Goal: Task Accomplishment & Management: Complete application form

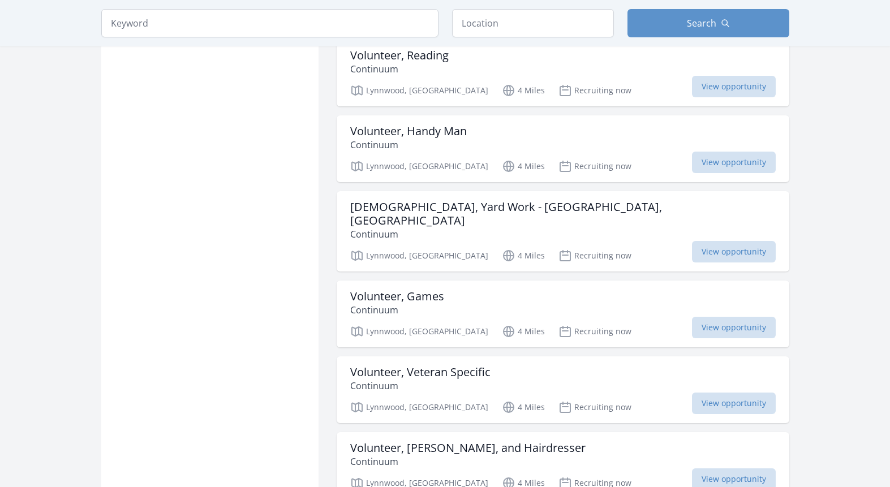
scroll to position [1132, 0]
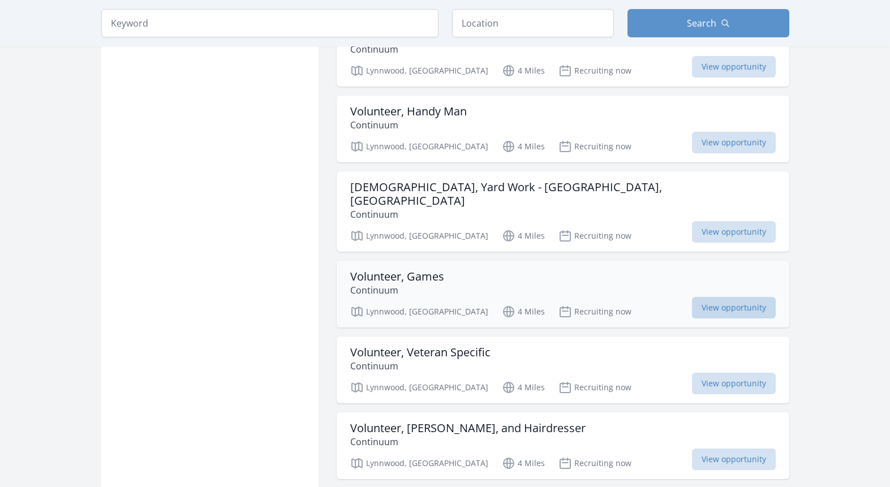
click at [749, 297] on span "View opportunity" at bounding box center [734, 308] width 84 height 22
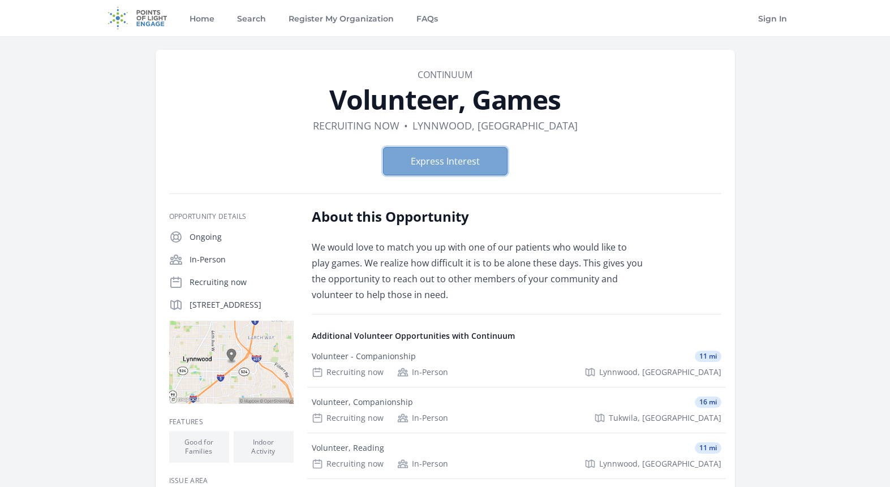
click at [428, 165] on button "Express Interest" at bounding box center [445, 161] width 124 height 28
